Goal: Information Seeking & Learning: Compare options

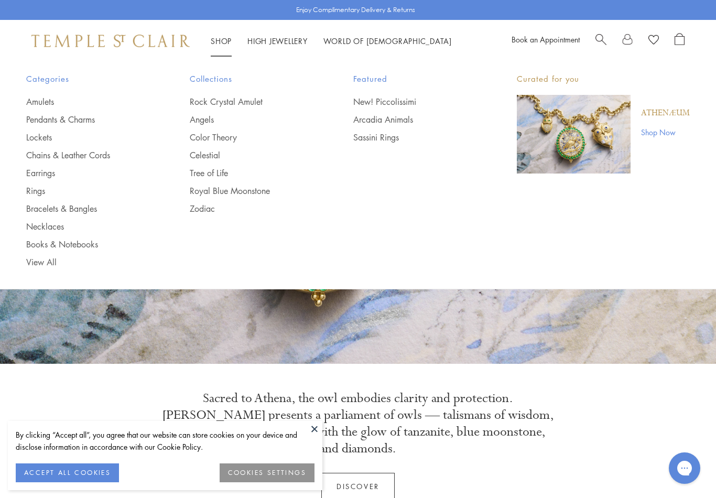
click at [35, 177] on link "Earrings" at bounding box center [87, 173] width 122 height 12
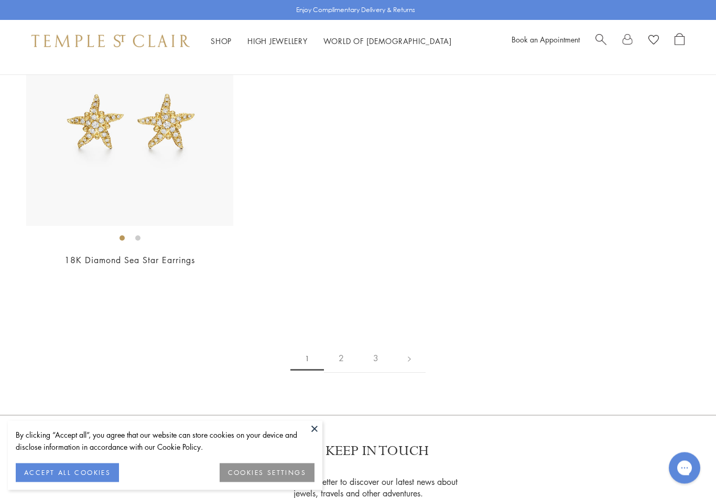
scroll to position [5164, 0]
click at [342, 353] on link "2" at bounding box center [341, 357] width 35 height 29
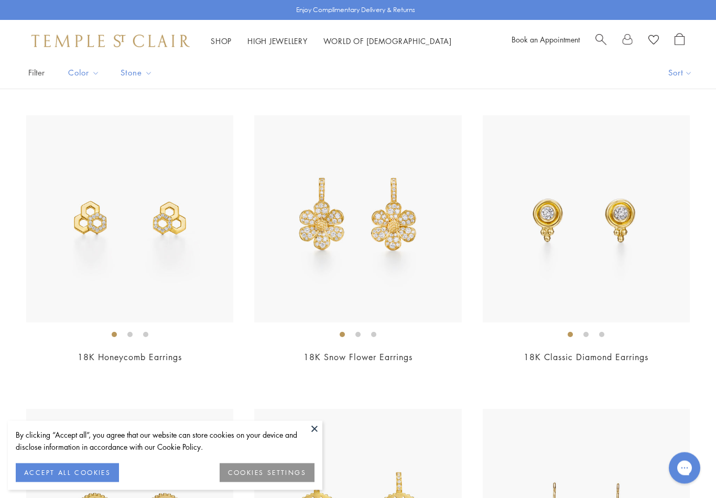
scroll to position [77, 0]
click at [610, 250] on img at bounding box center [585, 218] width 207 height 207
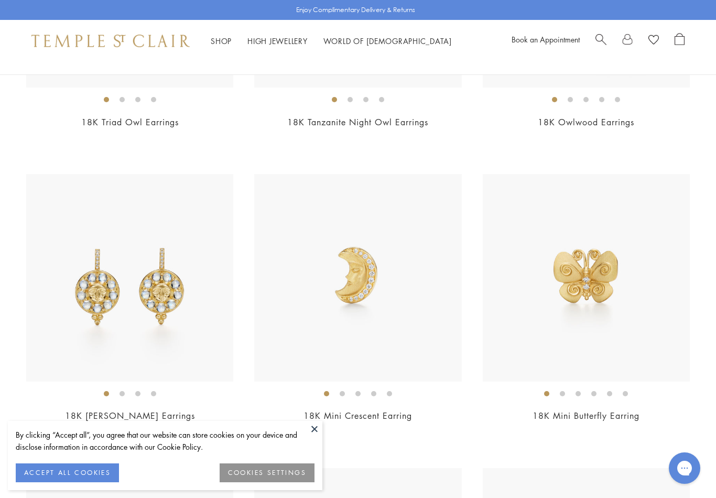
scroll to position [605, 0]
click at [321, 298] on img at bounding box center [357, 277] width 207 height 207
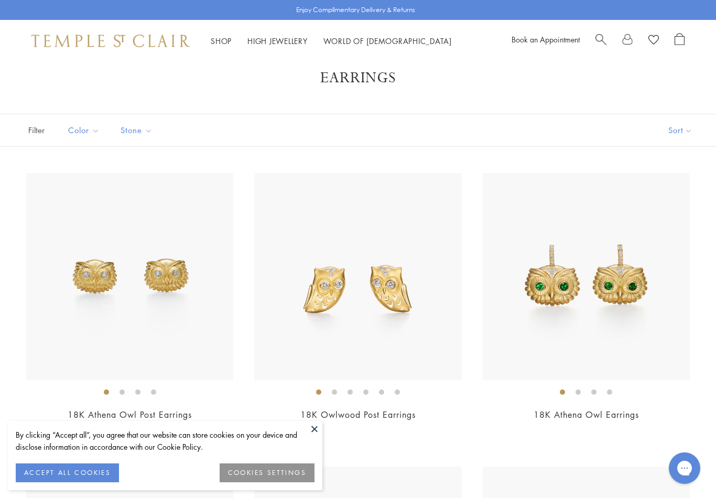
scroll to position [19, 0]
click at [301, 284] on img at bounding box center [357, 276] width 207 height 207
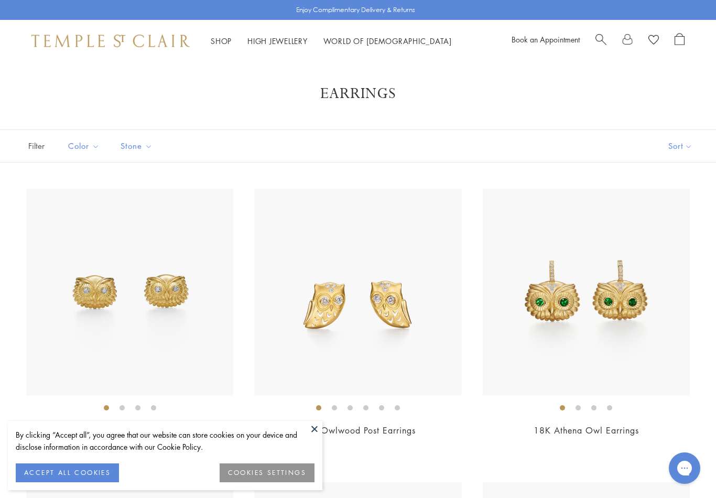
scroll to position [0, 0]
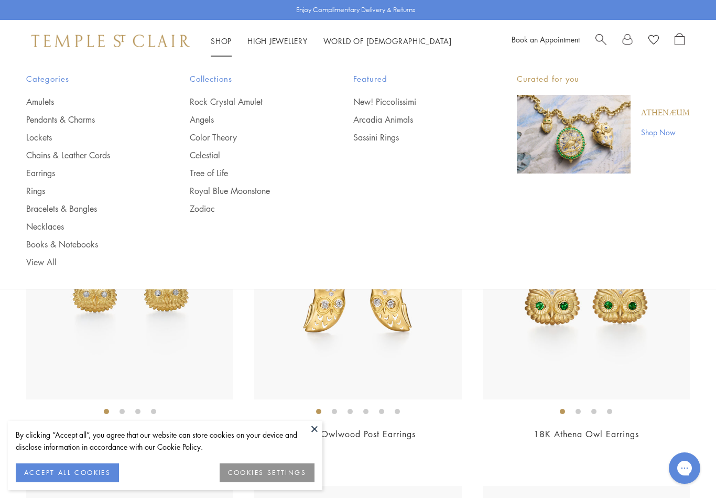
click at [38, 124] on link "Pendants & Charms" at bounding box center [87, 120] width 122 height 12
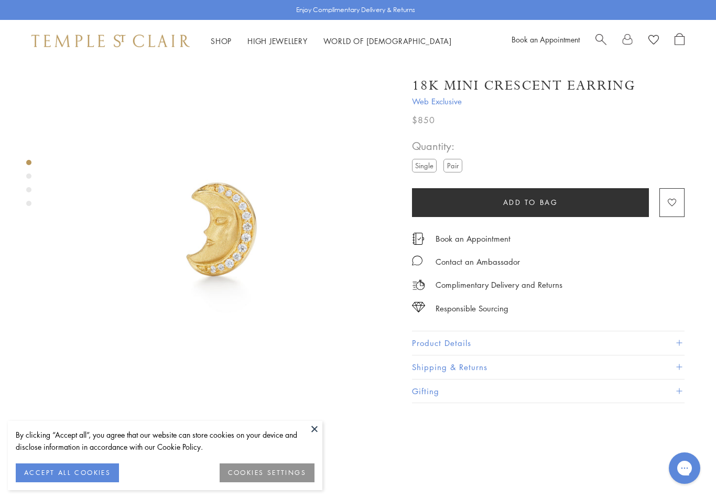
scroll to position [0, 2]
click at [308, 426] on button at bounding box center [314, 429] width 16 height 16
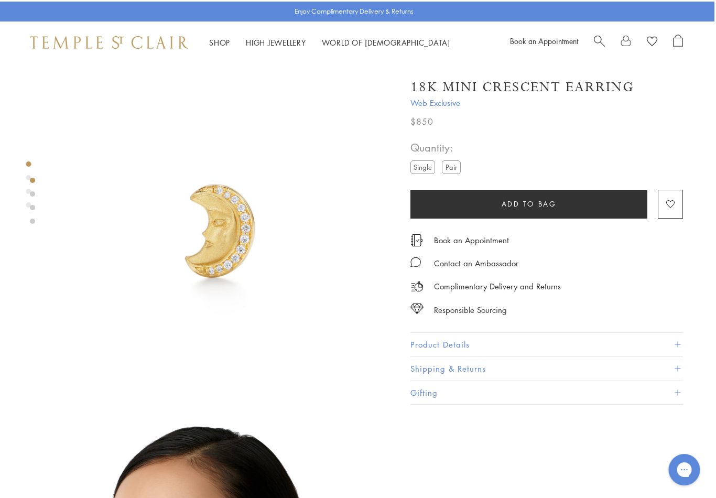
scroll to position [0, 2]
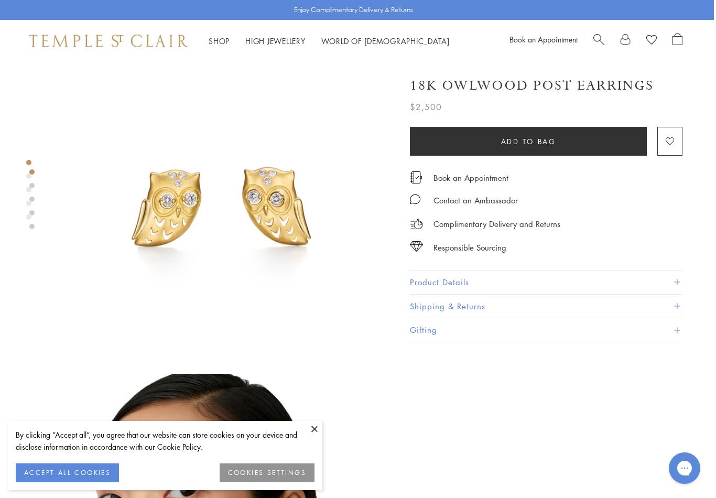
scroll to position [0, 2]
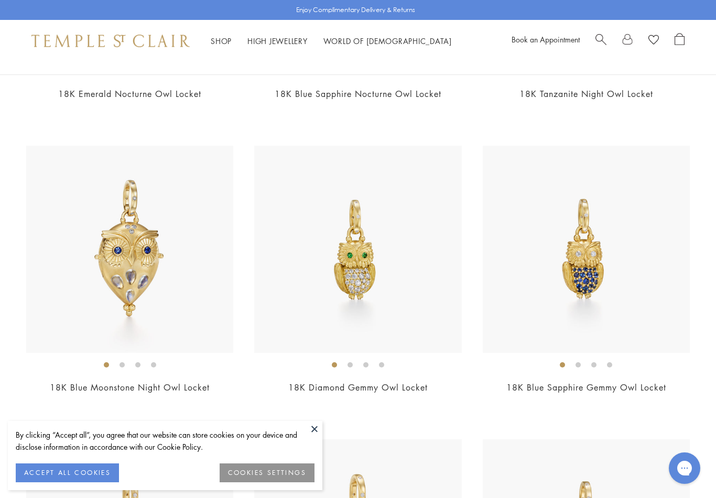
scroll to position [339, 0]
click at [321, 300] on img at bounding box center [357, 249] width 207 height 207
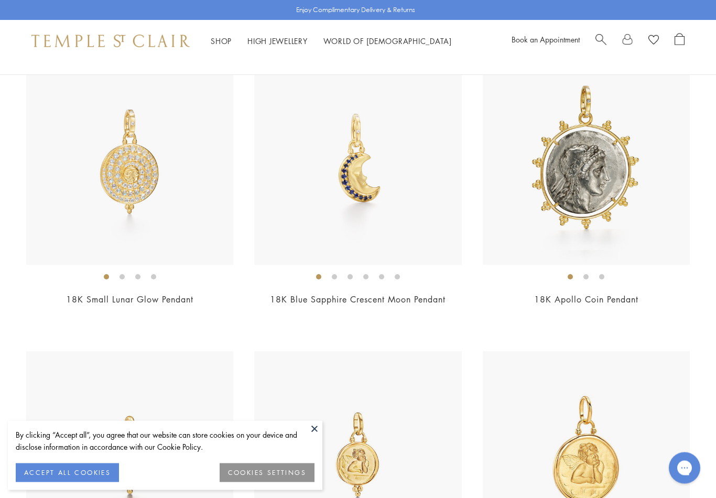
scroll to position [1015, 0]
click at [306, 194] on img at bounding box center [357, 161] width 207 height 207
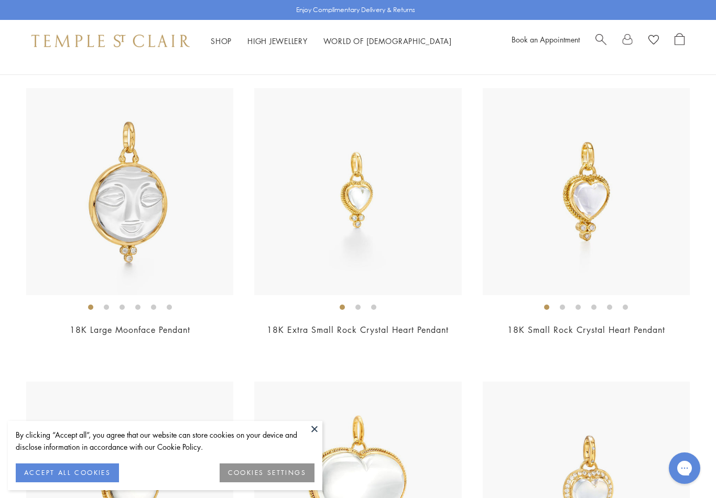
scroll to position [2745, 0]
click at [317, 203] on img at bounding box center [357, 192] width 207 height 207
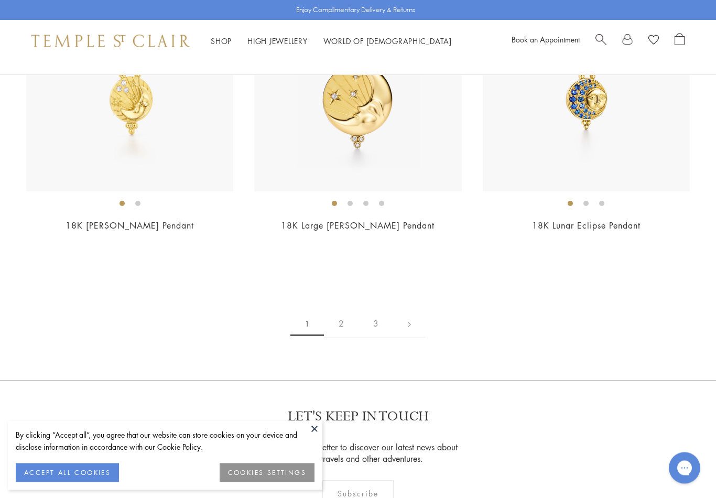
scroll to position [6376, 0]
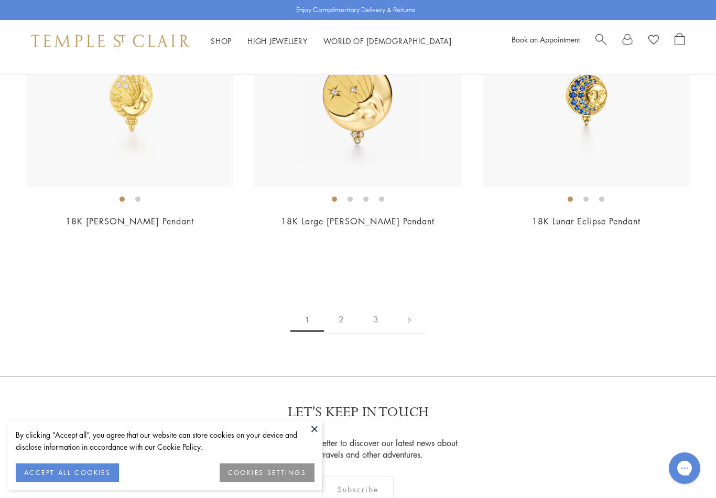
click at [339, 308] on link "2" at bounding box center [341, 319] width 35 height 29
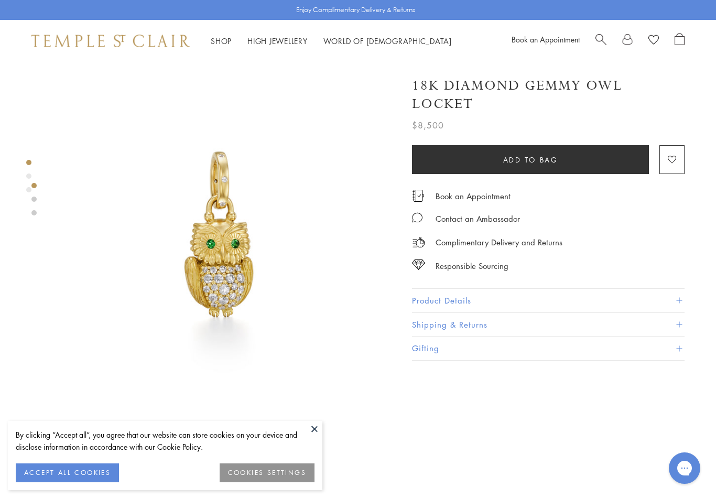
scroll to position [0, 2]
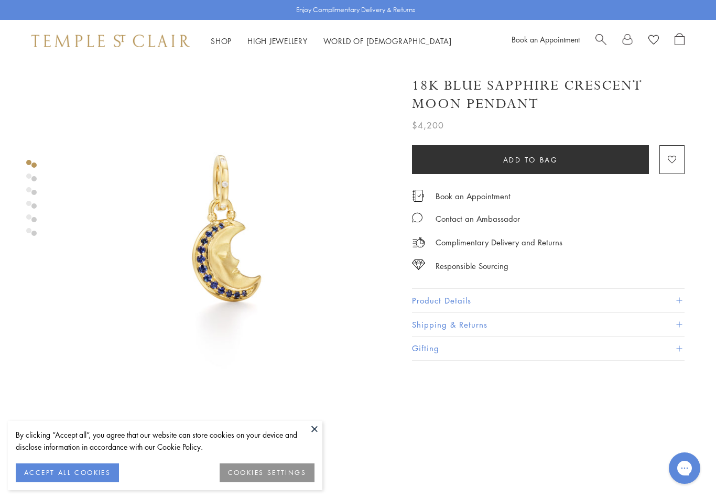
scroll to position [0, 2]
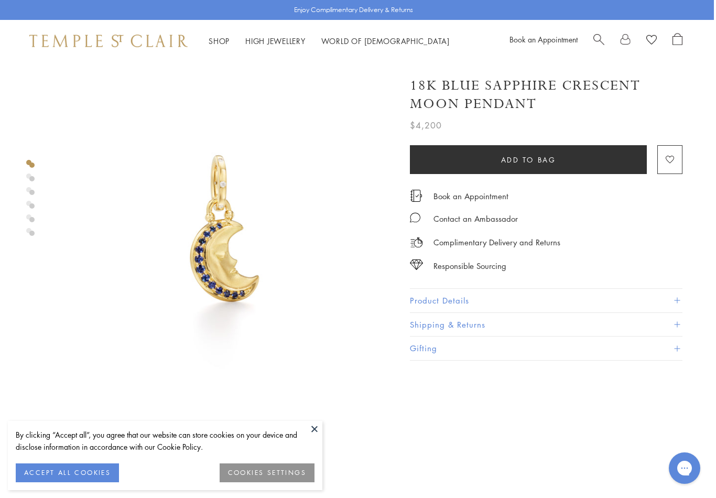
click at [311, 432] on button at bounding box center [314, 429] width 16 height 16
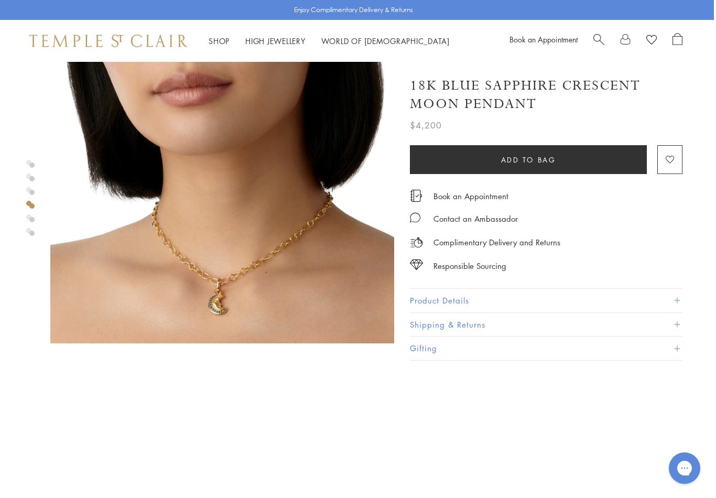
scroll to position [1127, 2]
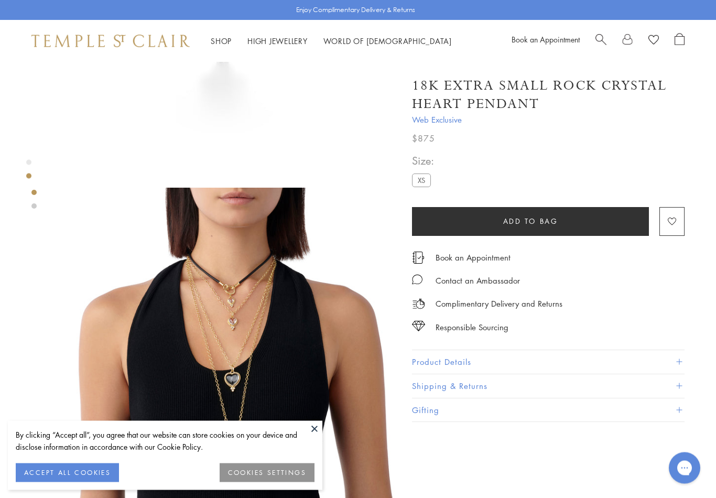
scroll to position [225, 0]
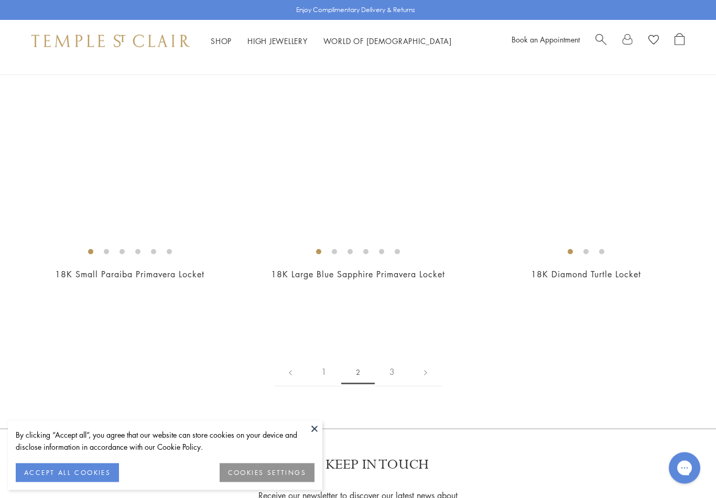
scroll to position [5443, 0]
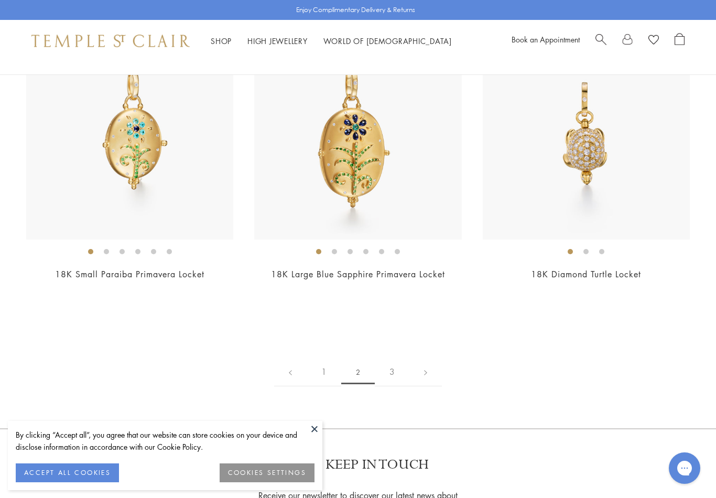
click at [392, 366] on link "3" at bounding box center [392, 371] width 35 height 29
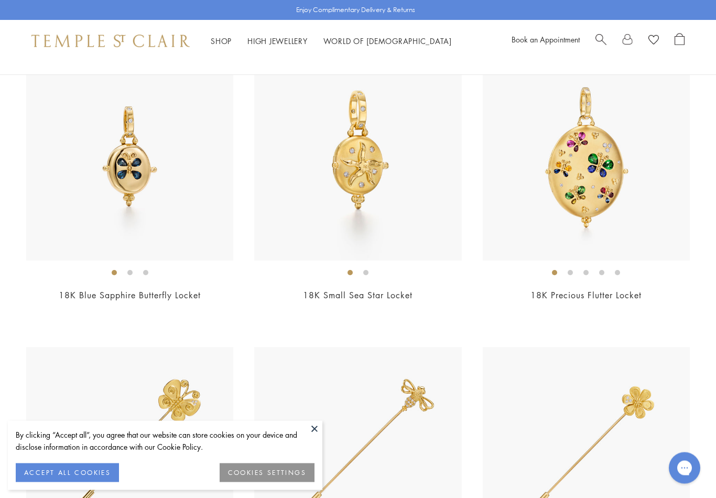
scroll to position [436, 0]
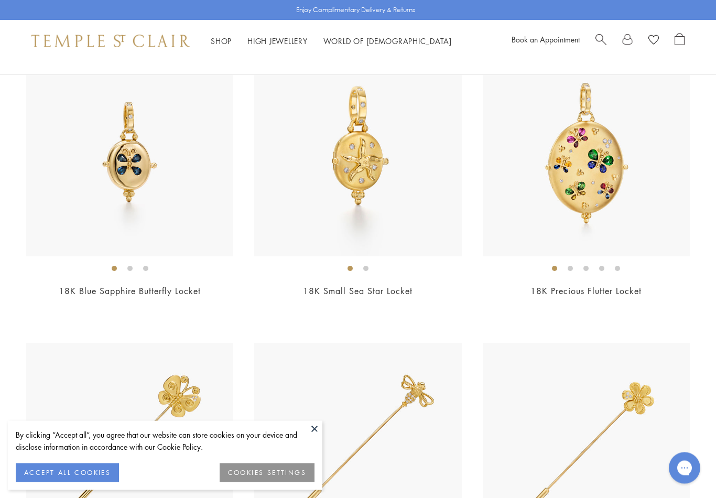
click at [311, 186] on img at bounding box center [357, 153] width 207 height 207
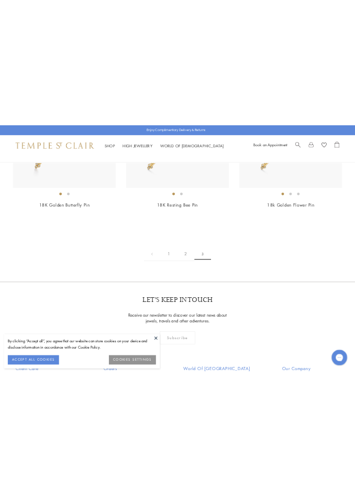
scroll to position [1705, 0]
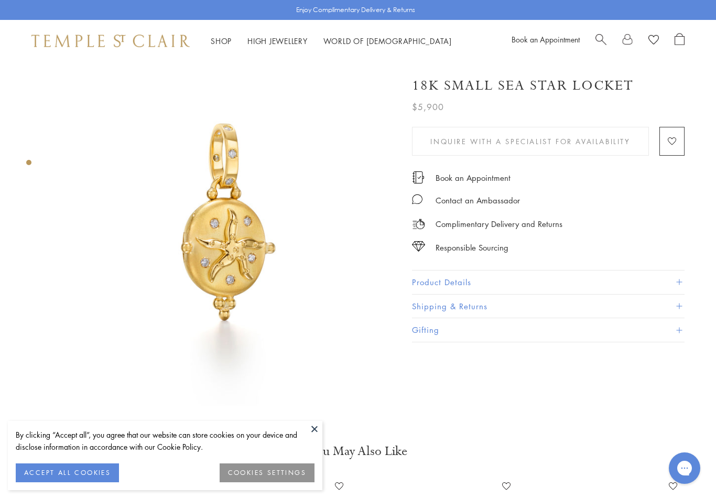
scroll to position [0, 2]
